Goal: Transaction & Acquisition: Purchase product/service

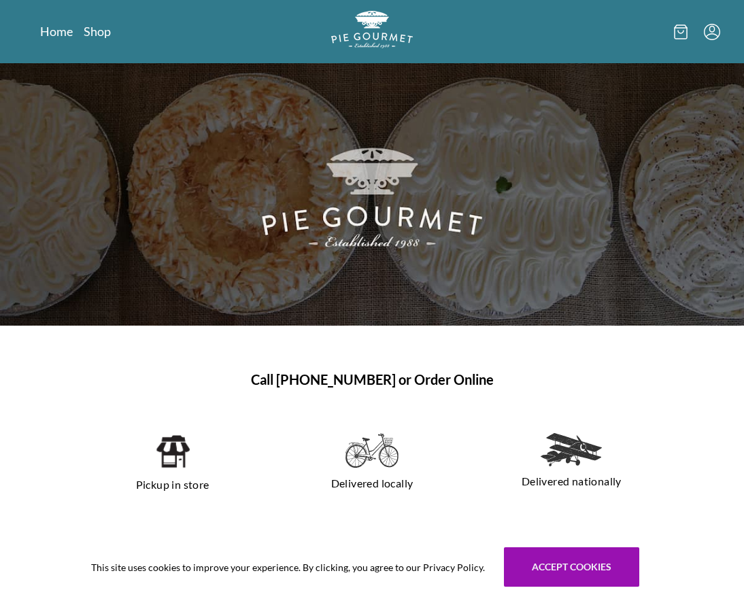
click at [111, 31] on nav "Home Shop" at bounding box center [147, 31] width 215 height 17
click at [103, 29] on link "Shop" at bounding box center [97, 31] width 27 height 16
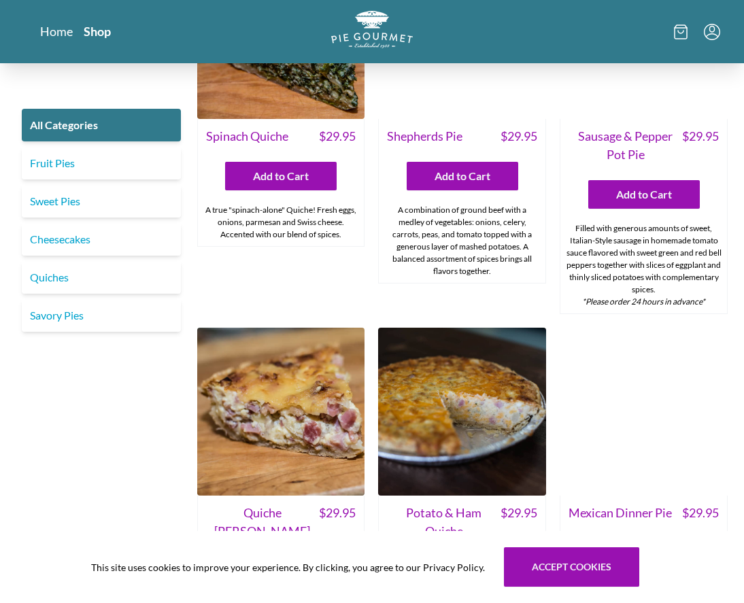
scroll to position [1155, 0]
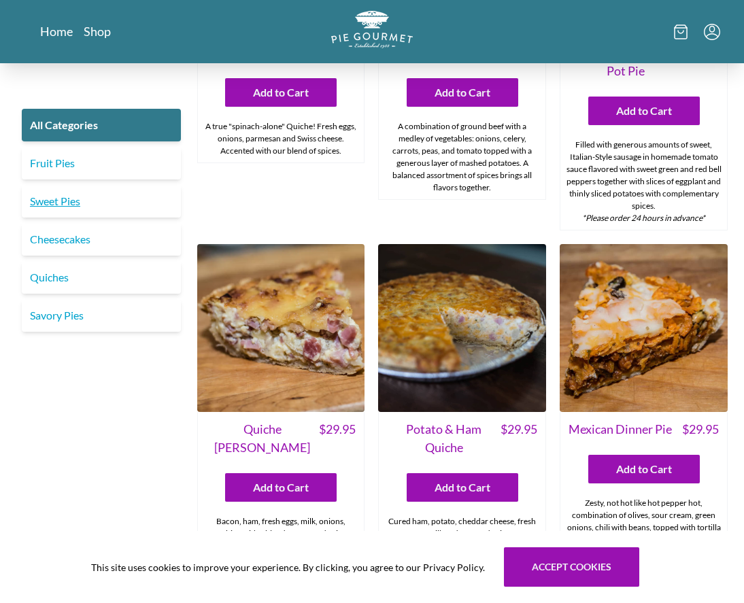
click at [75, 210] on link "Sweet Pies" at bounding box center [101, 201] width 159 height 33
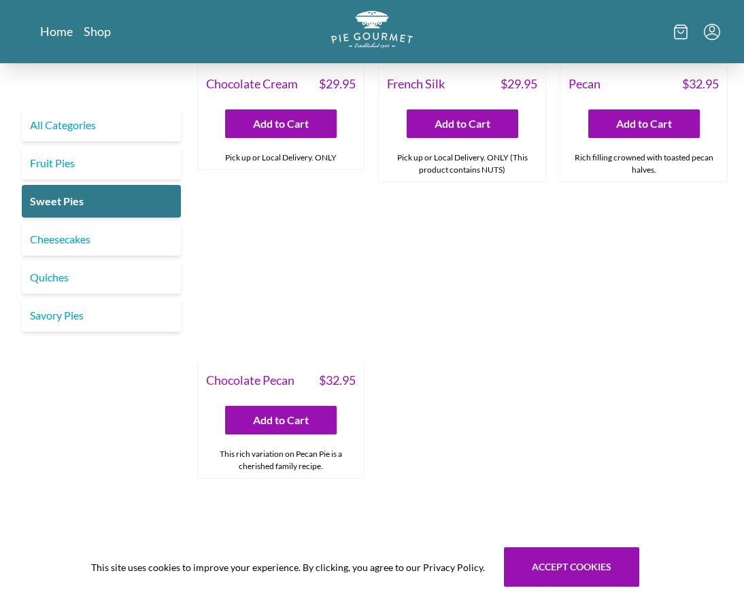
scroll to position [476, 0]
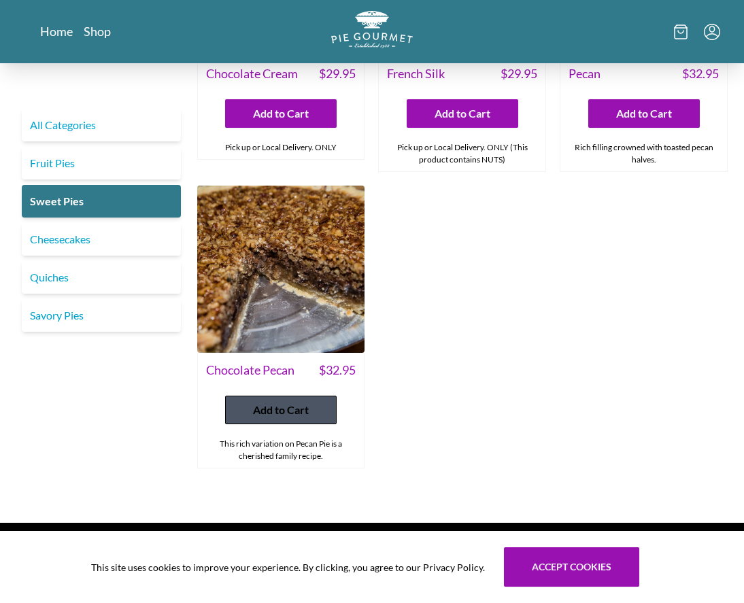
click at [288, 415] on span "Add to Cart" at bounding box center [281, 410] width 56 height 16
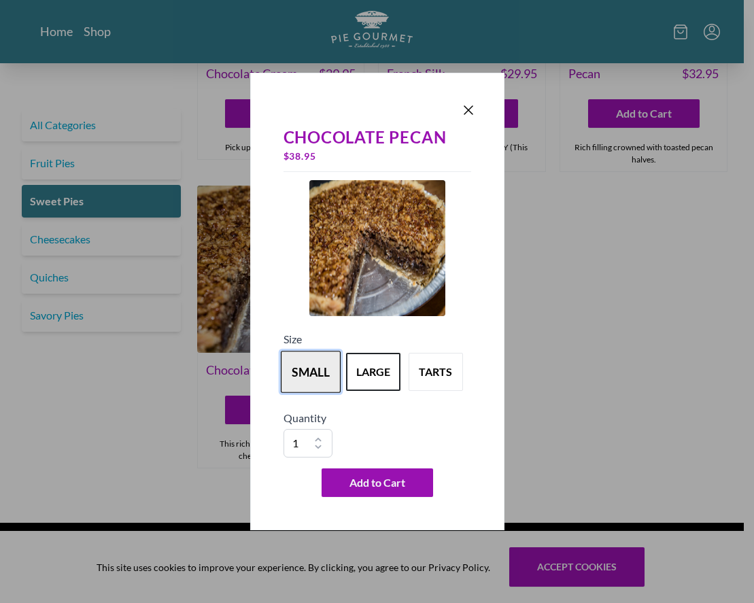
click at [308, 375] on button "small" at bounding box center [311, 372] width 60 height 42
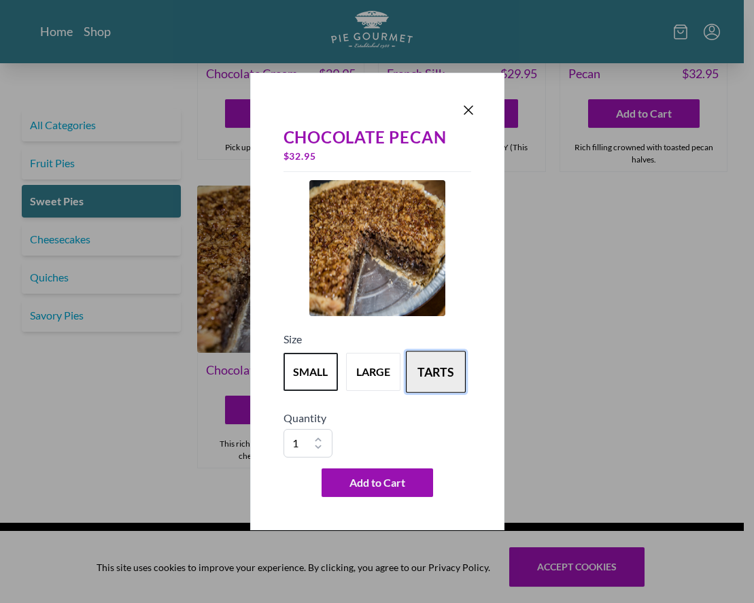
click at [415, 385] on button "tarts" at bounding box center [436, 372] width 60 height 42
click at [299, 370] on button "small" at bounding box center [311, 372] width 60 height 42
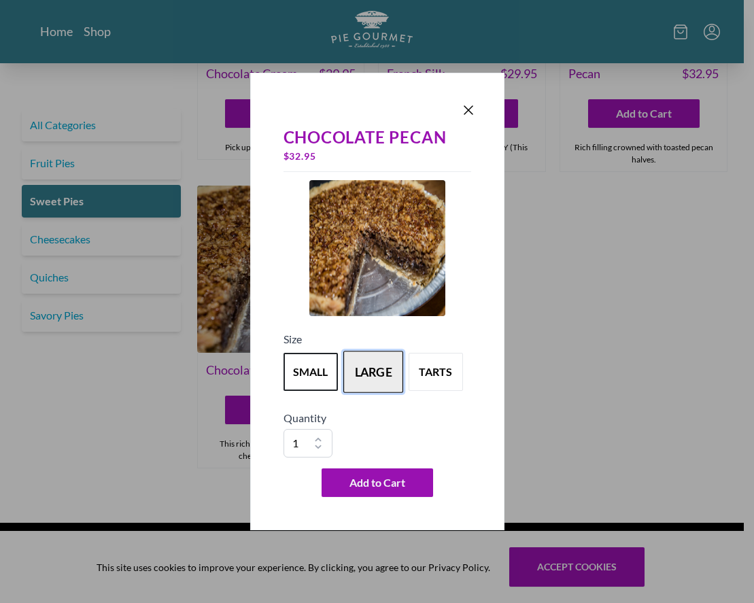
click at [367, 370] on button "large" at bounding box center [373, 372] width 60 height 42
click at [472, 109] on icon "Close panel" at bounding box center [468, 110] width 16 height 16
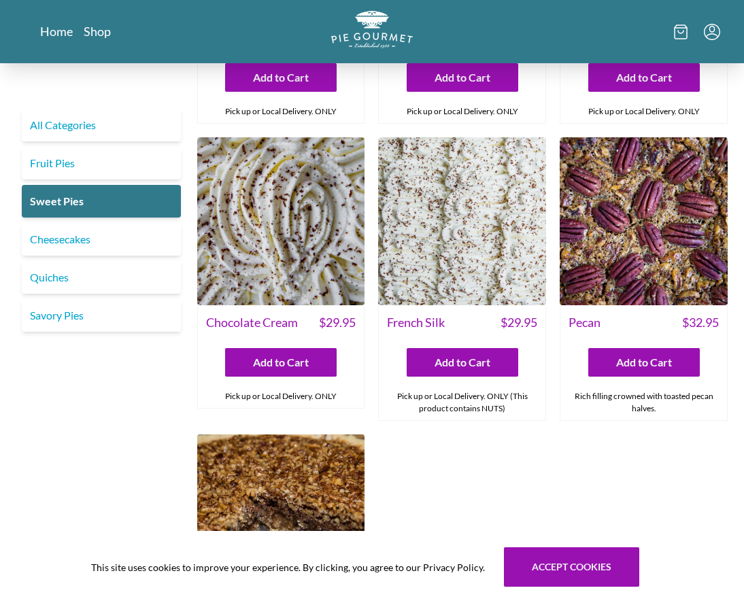
scroll to position [0, 0]
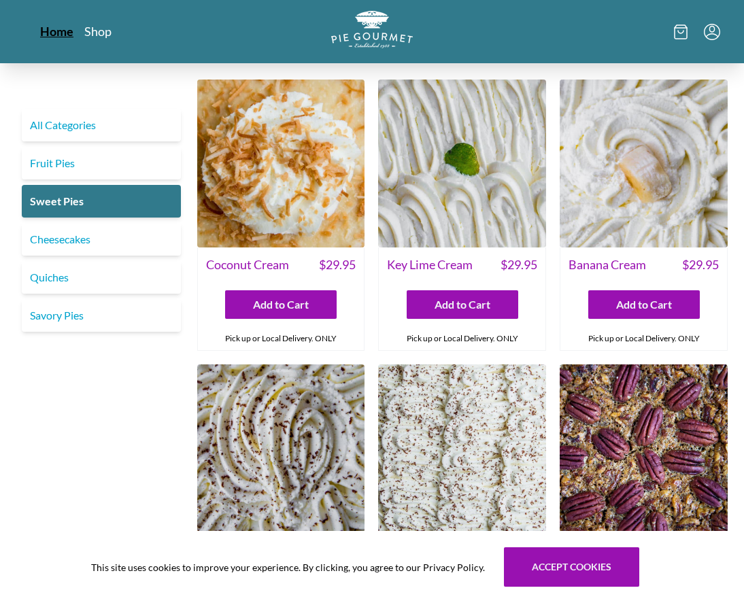
click at [48, 27] on link "Home" at bounding box center [56, 31] width 33 height 16
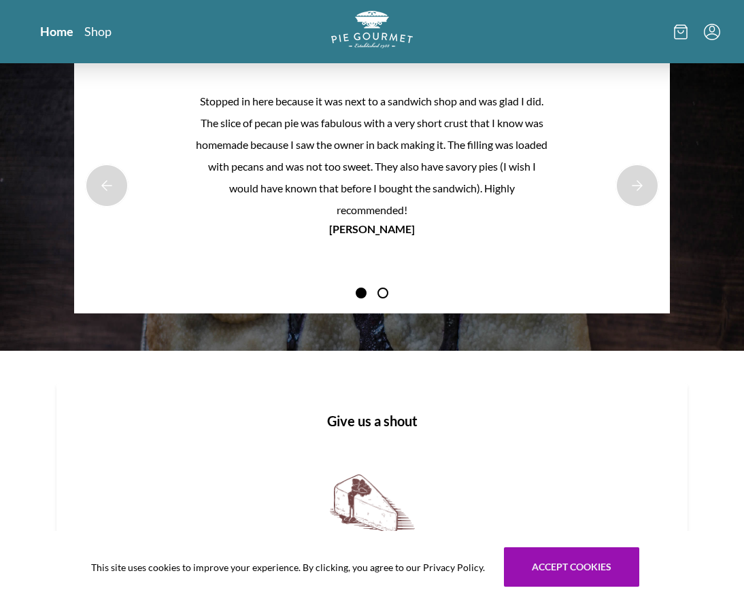
scroll to position [1155, 0]
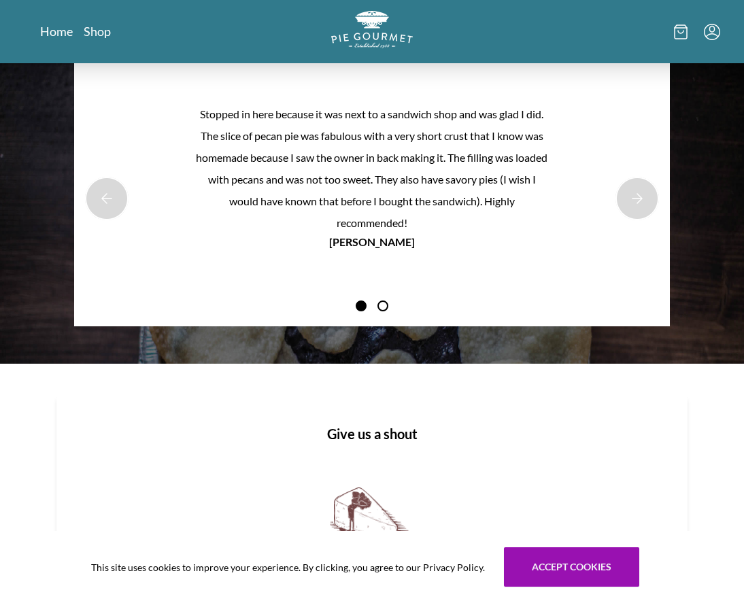
click at [380, 300] on span at bounding box center [382, 305] width 11 height 11
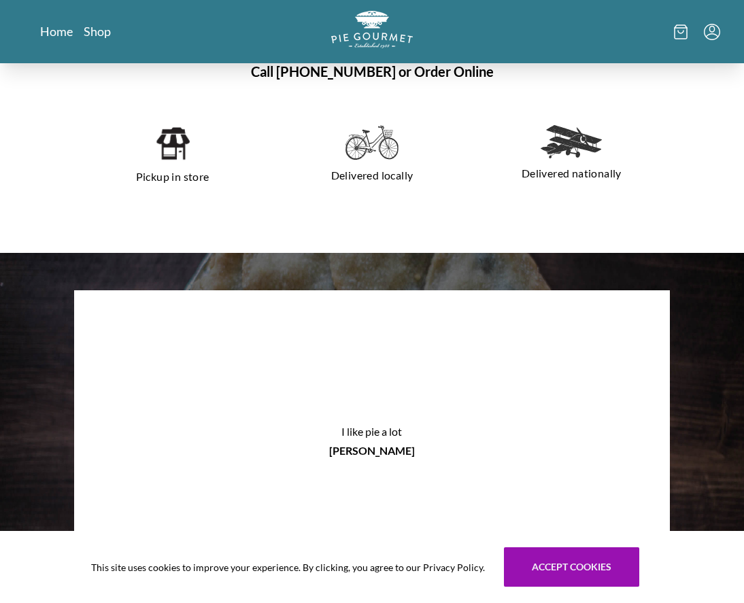
scroll to position [884, 0]
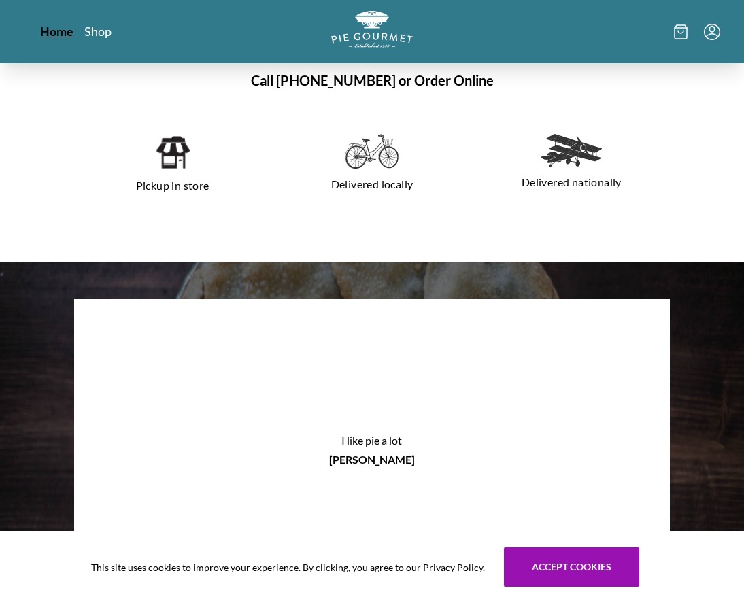
click at [54, 31] on link "Home" at bounding box center [56, 31] width 33 height 16
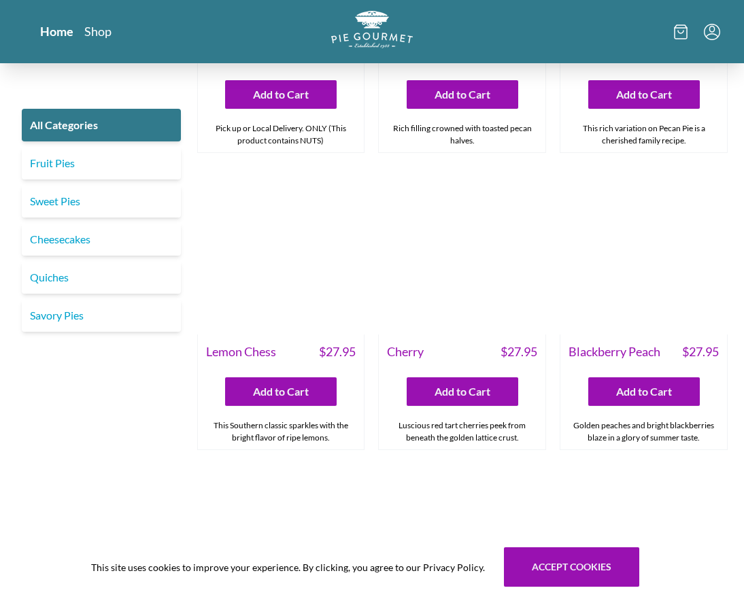
scroll to position [3058, 0]
